Goal: Information Seeking & Learning: Learn about a topic

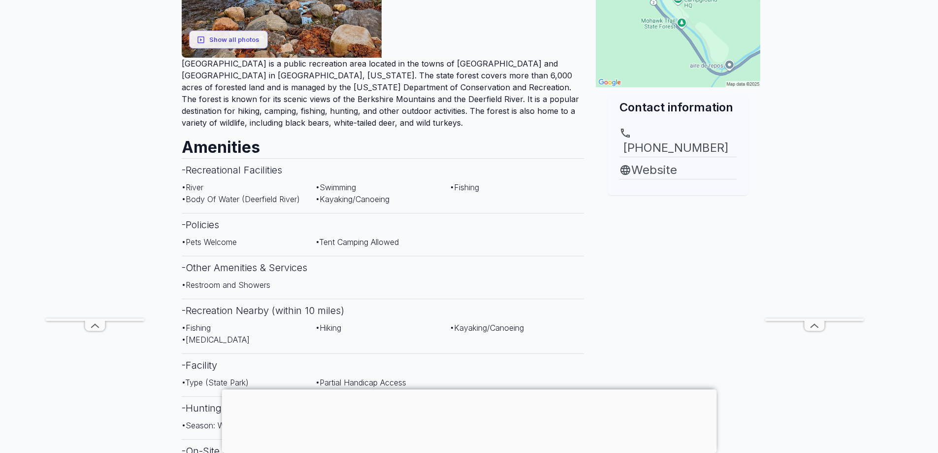
scroll to position [99, 0]
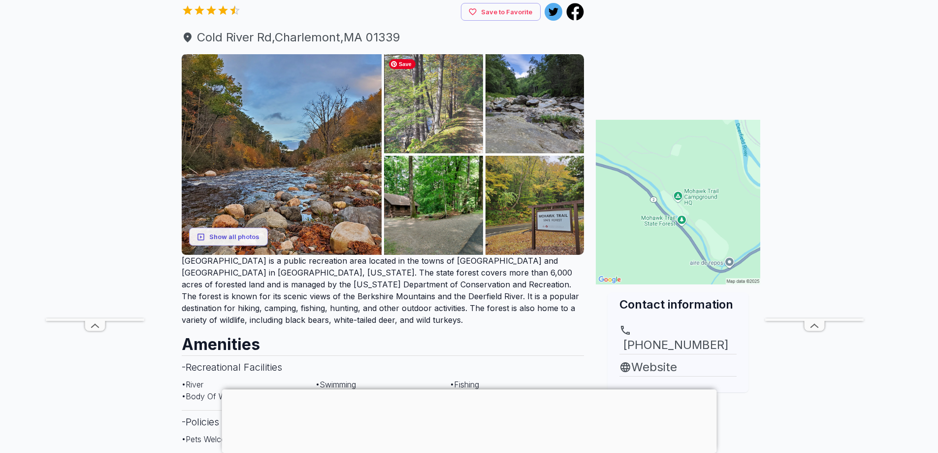
click at [453, 107] on img at bounding box center [433, 103] width 99 height 99
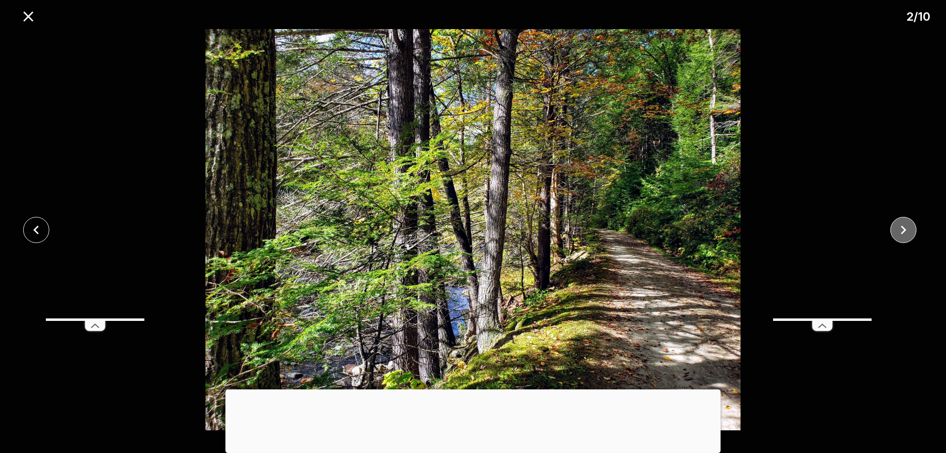
click at [906, 228] on icon "close" at bounding box center [903, 229] width 17 height 17
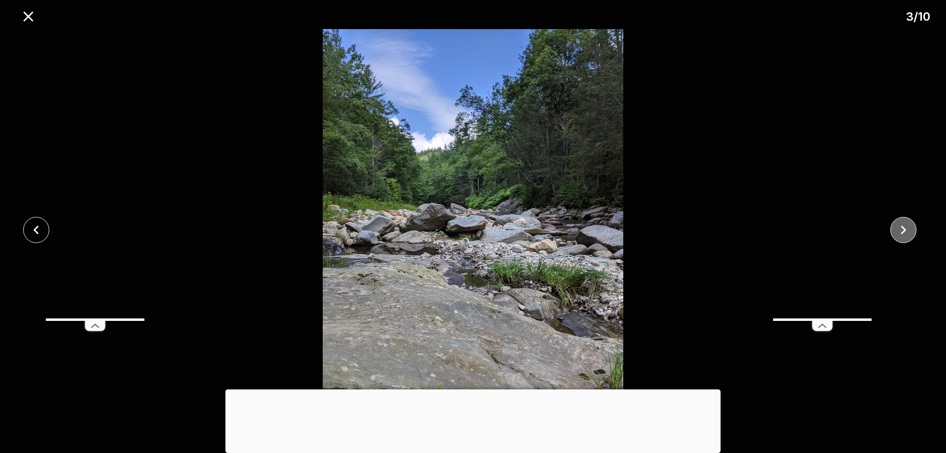
click at [905, 236] on icon "close" at bounding box center [903, 229] width 17 height 17
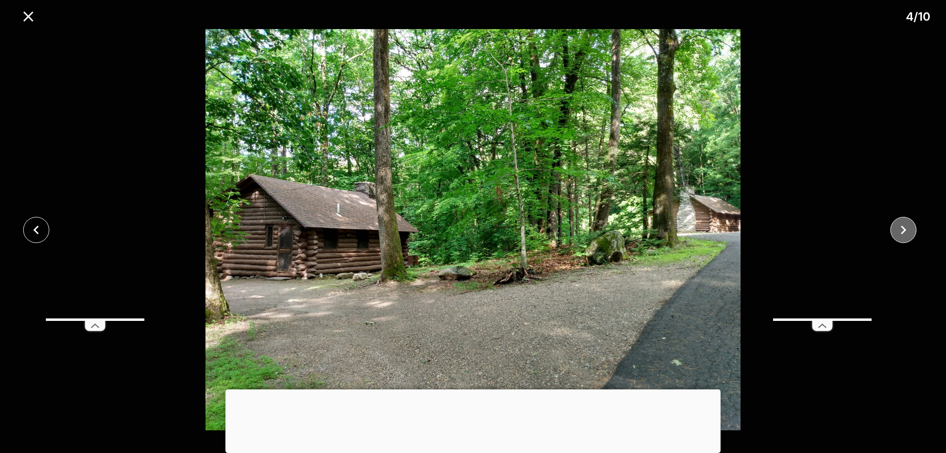
click at [905, 236] on icon "close" at bounding box center [903, 229] width 17 height 17
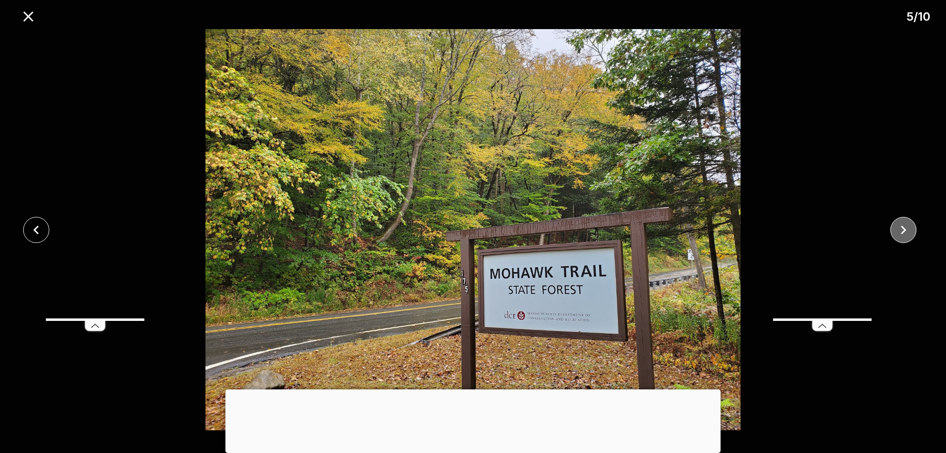
click at [905, 236] on icon "close" at bounding box center [903, 229] width 17 height 17
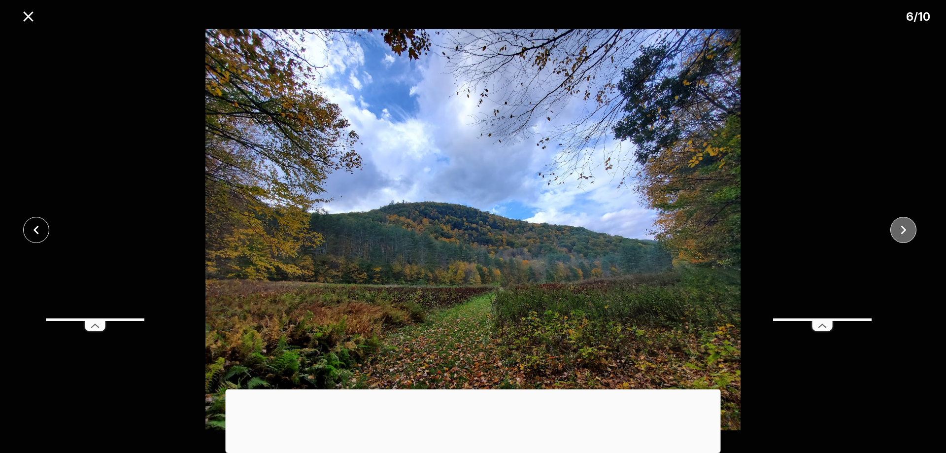
click at [905, 236] on icon "close" at bounding box center [903, 229] width 17 height 17
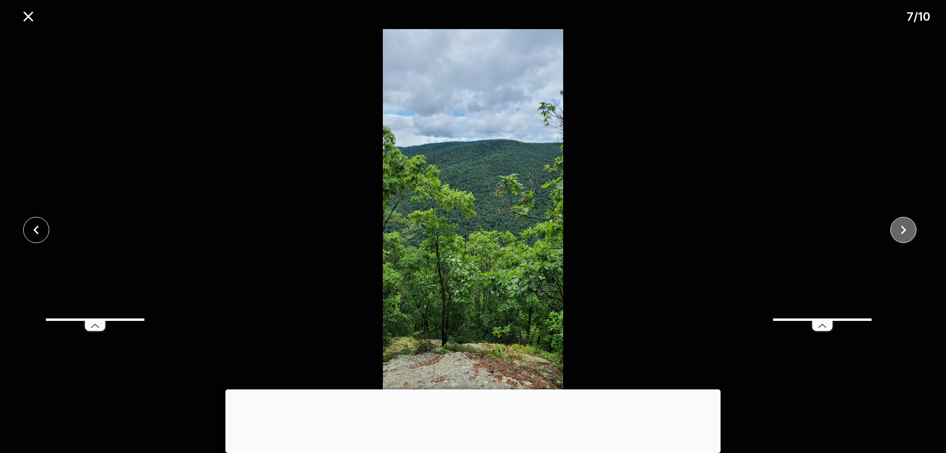
click at [905, 236] on icon "close" at bounding box center [903, 229] width 17 height 17
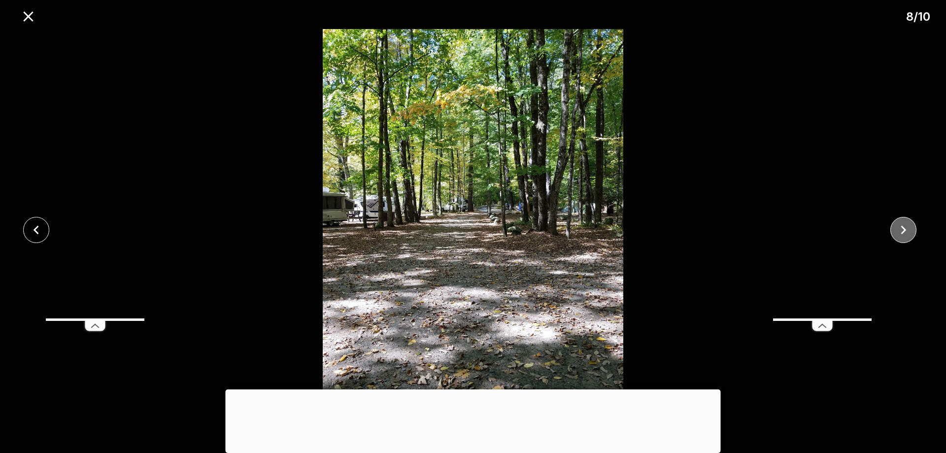
click at [905, 236] on icon "close" at bounding box center [903, 229] width 17 height 17
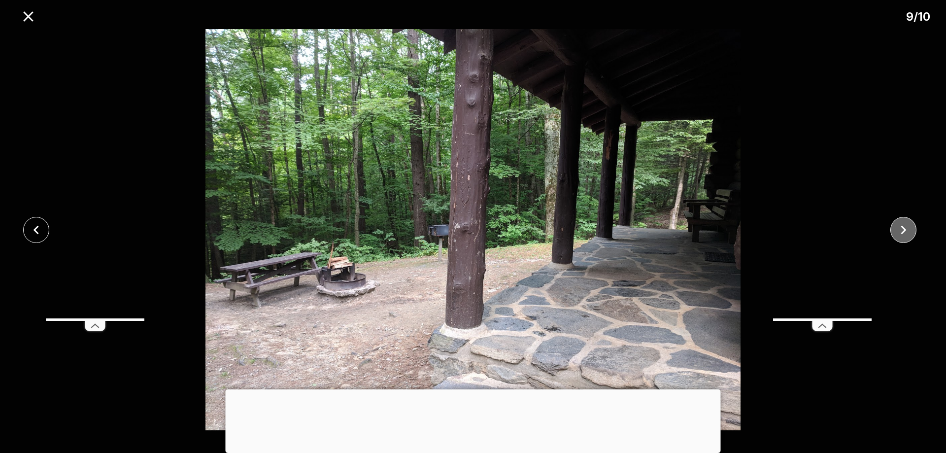
click at [905, 236] on icon "close" at bounding box center [903, 229] width 17 height 17
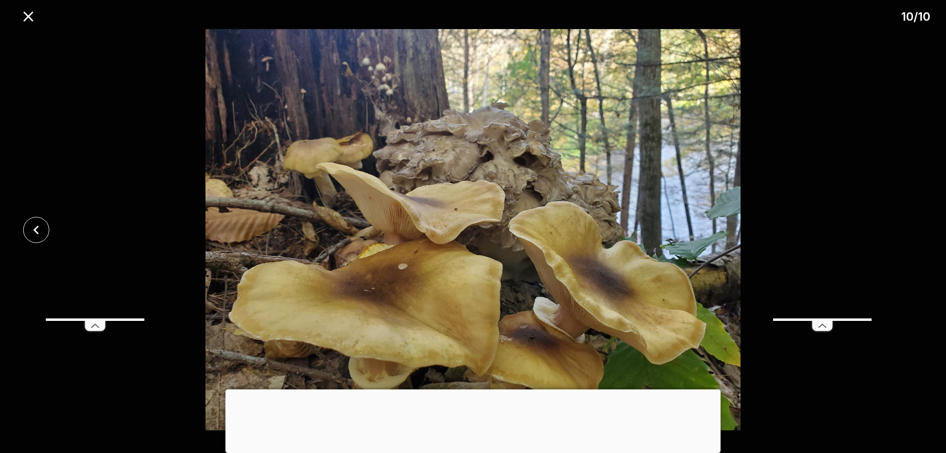
click at [905, 236] on div at bounding box center [473, 229] width 946 height 401
click at [29, 13] on icon "close" at bounding box center [28, 16] width 17 height 17
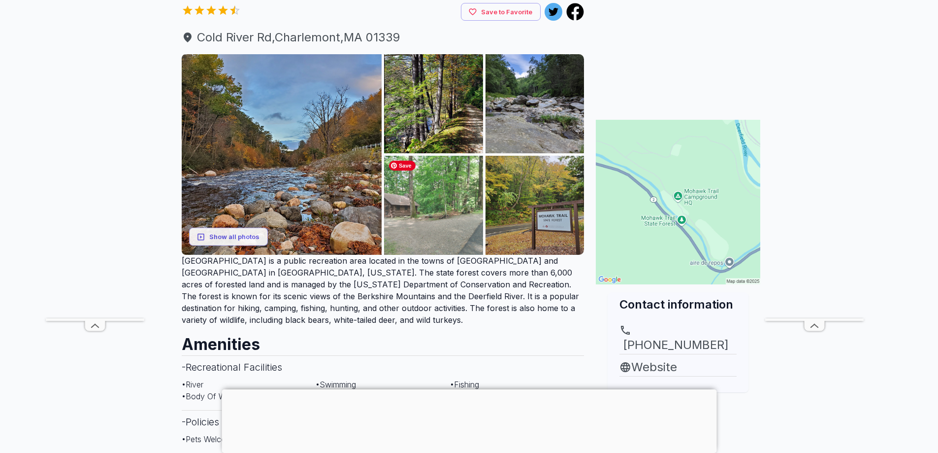
scroll to position [0, 0]
